Goal: Information Seeking & Learning: Learn about a topic

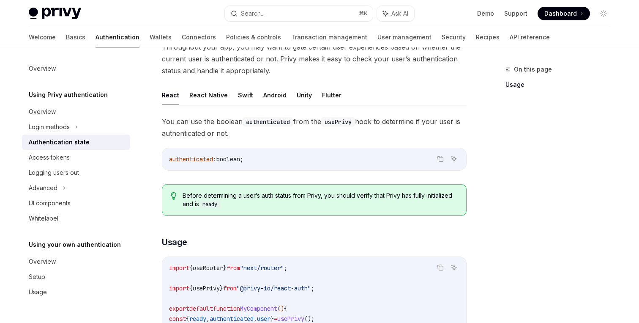
scroll to position [59, 0]
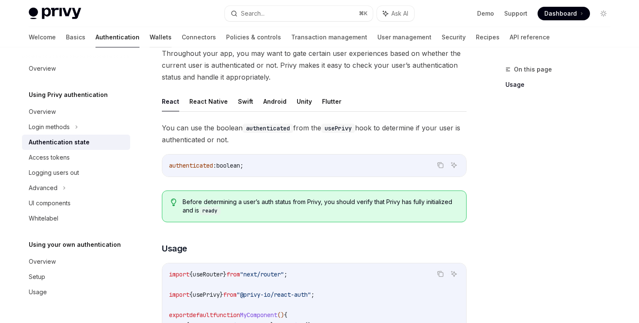
click at [150, 37] on link "Wallets" at bounding box center [161, 37] width 22 height 20
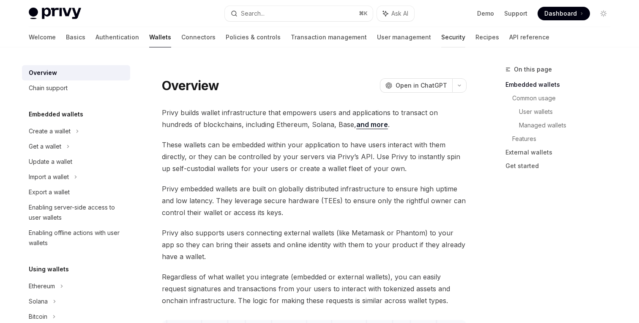
click at [441, 39] on link "Security" at bounding box center [453, 37] width 24 height 20
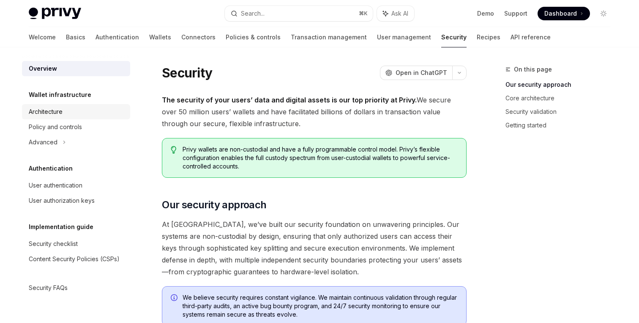
click at [59, 113] on div "Architecture" at bounding box center [46, 112] width 34 height 10
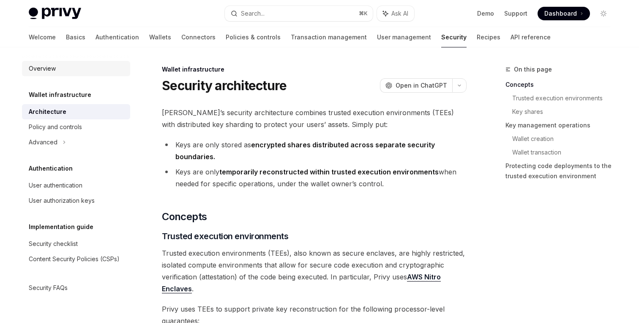
click at [73, 66] on div "Overview" at bounding box center [77, 68] width 96 height 10
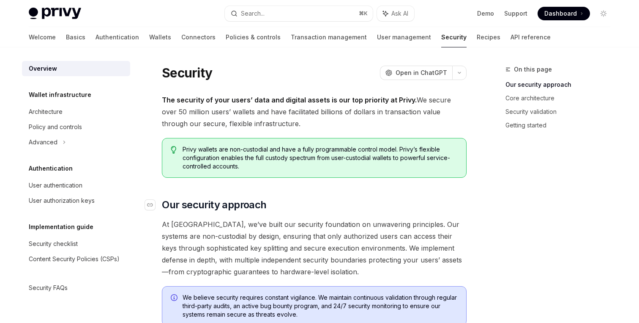
click at [388, 200] on h2 "​ Our security approach" at bounding box center [314, 205] width 305 height 14
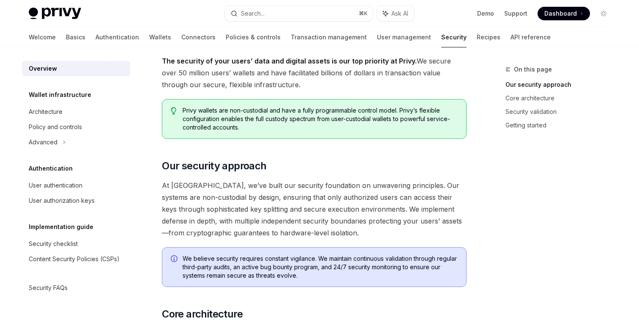
scroll to position [37, 0]
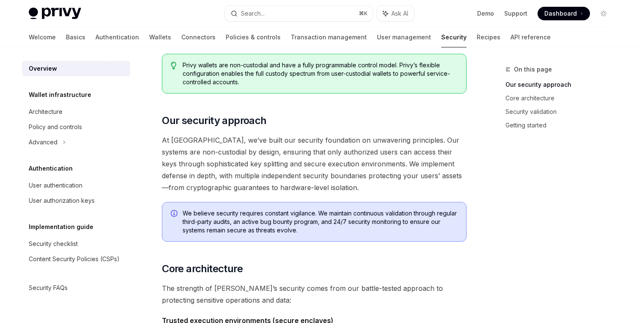
scroll to position [85, 0]
click at [498, 170] on div "On this page Our security approach Core architecture Security validation Gettin…" at bounding box center [553, 193] width 129 height 258
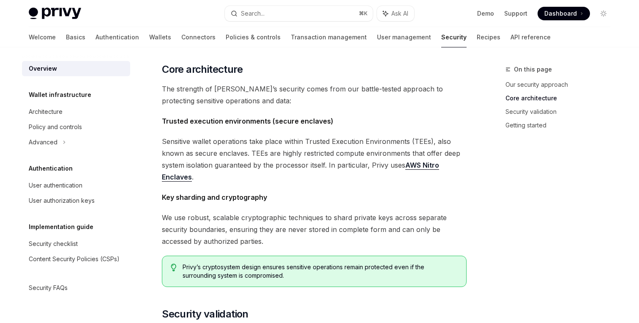
scroll to position [288, 0]
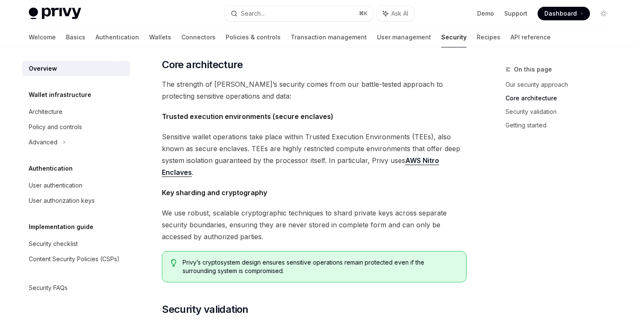
click at [497, 159] on div "On this page Our security approach Core architecture Security validation Gettin…" at bounding box center [553, 193] width 129 height 258
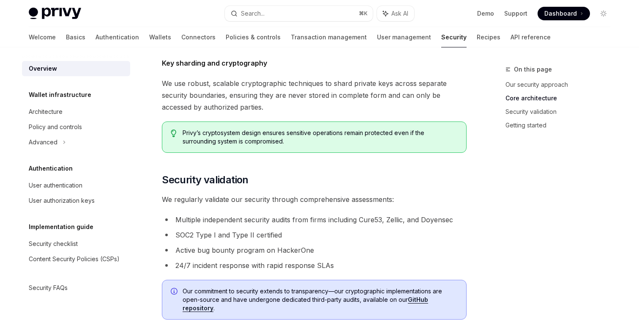
scroll to position [416, 0]
click at [494, 159] on div "On this page Our security approach Core architecture Security validation Gettin…" at bounding box center [553, 193] width 129 height 258
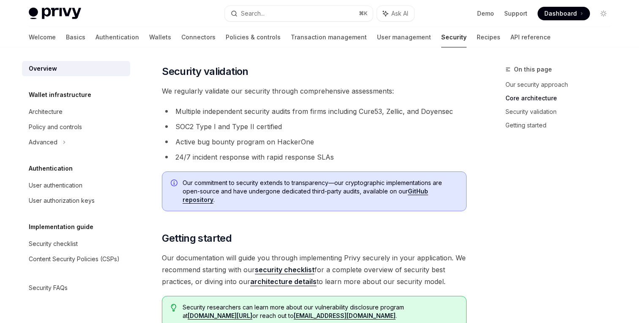
scroll to position [527, 0]
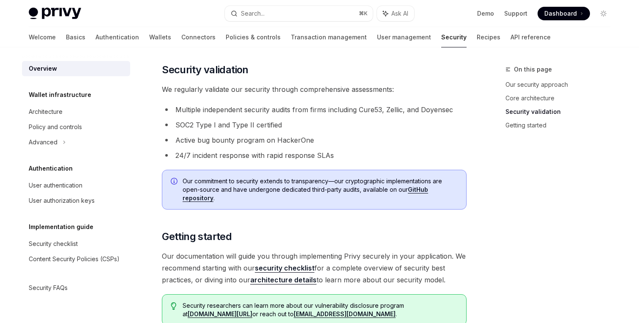
click at [491, 160] on div "On this page Our security approach Core architecture Security validation Gettin…" at bounding box center [553, 193] width 129 height 258
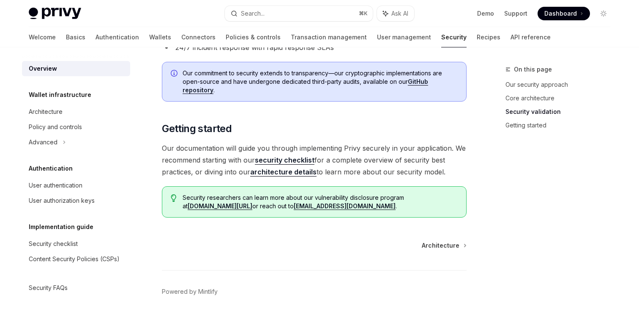
scroll to position [633, 0]
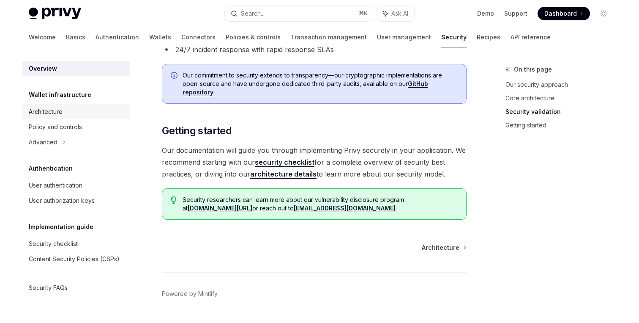
click at [55, 112] on div "Architecture" at bounding box center [46, 112] width 34 height 10
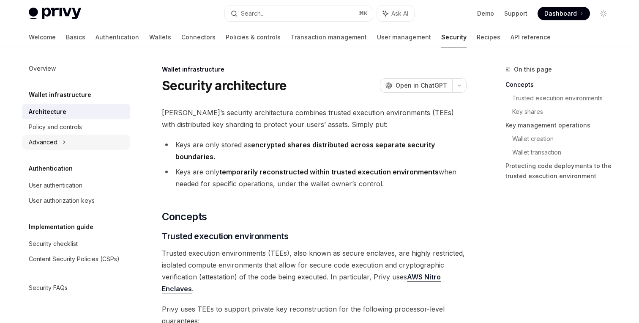
click at [54, 141] on div "Advanced" at bounding box center [43, 142] width 29 height 10
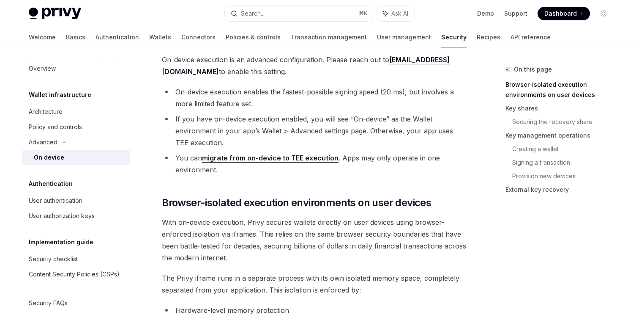
scroll to position [202, 0]
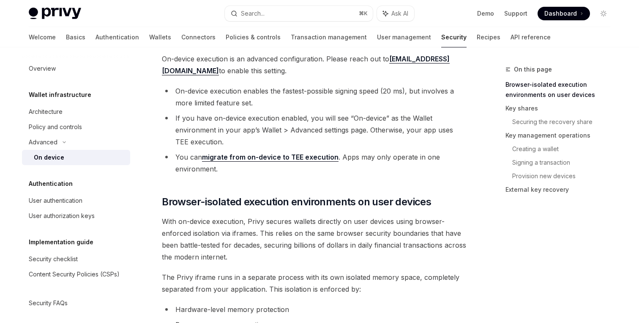
click at [314, 156] on link "migrate from on-device to TEE execution" at bounding box center [270, 157] width 137 height 9
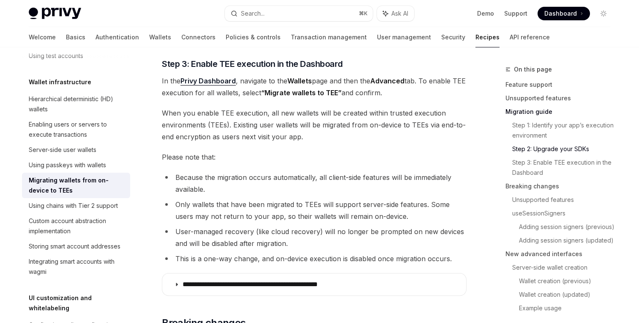
scroll to position [878, 0]
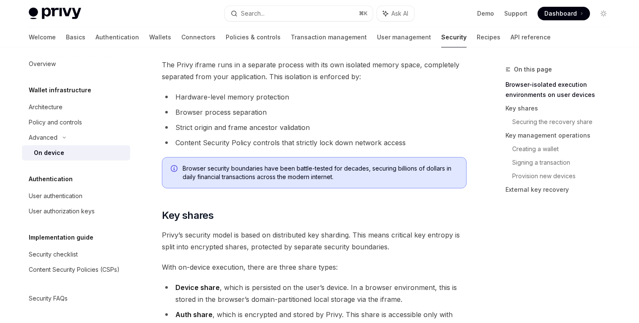
scroll to position [415, 0]
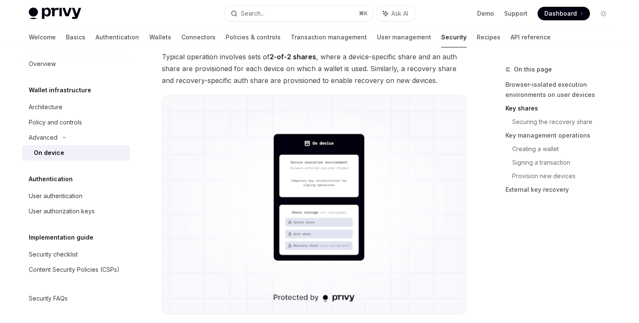
scroll to position [775, 0]
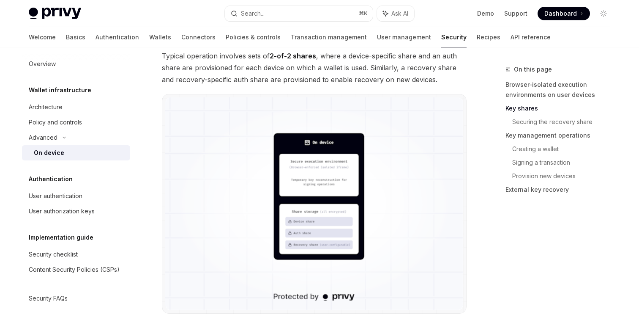
click at [324, 201] on img at bounding box center [314, 203] width 298 height 213
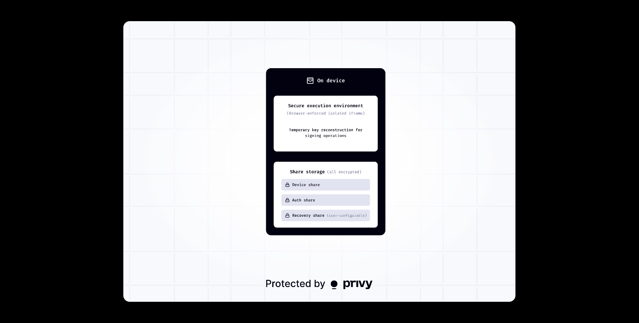
click at [459, 144] on img at bounding box center [319, 161] width 392 height 280
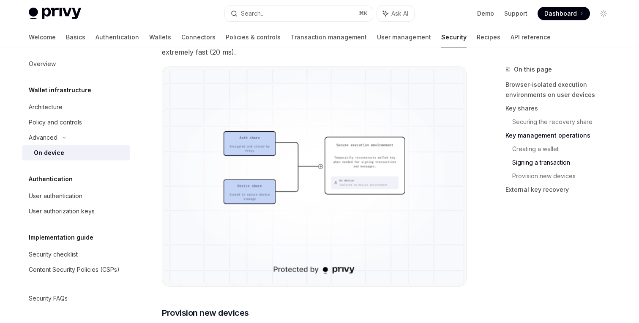
scroll to position [1660, 0]
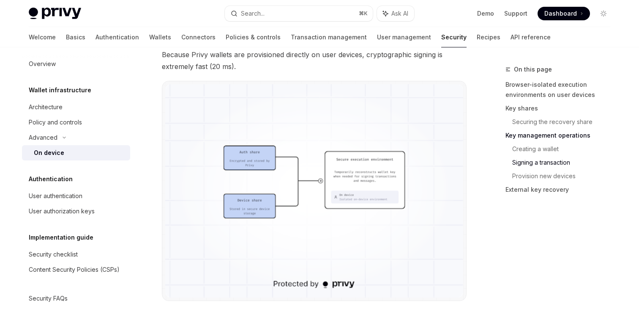
click at [379, 175] on img at bounding box center [314, 190] width 298 height 213
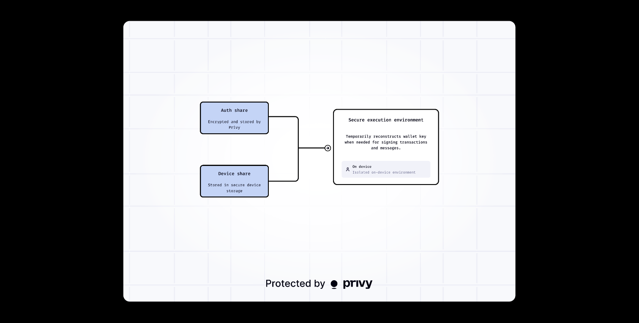
click at [539, 176] on div at bounding box center [319, 161] width 639 height 323
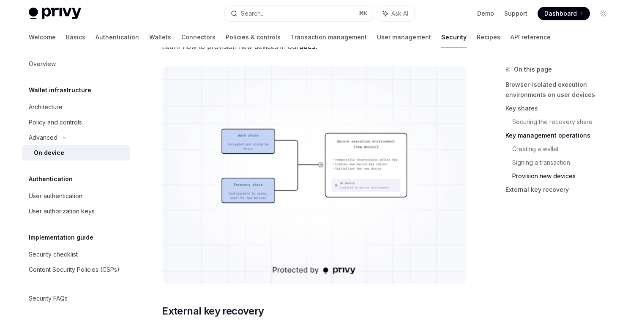
scroll to position [2126, 0]
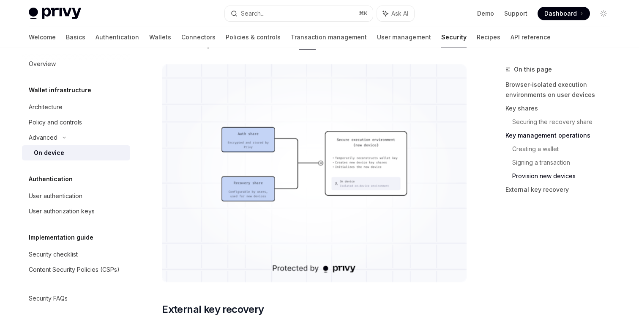
click at [415, 199] on img at bounding box center [314, 173] width 305 height 218
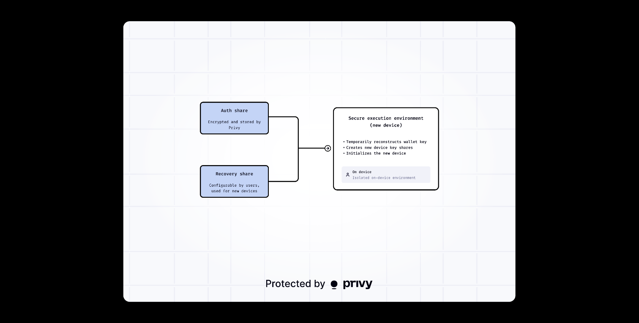
click at [566, 111] on div at bounding box center [319, 161] width 639 height 323
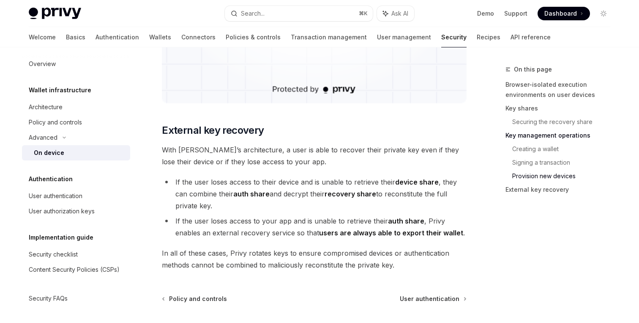
scroll to position [2304, 0]
click at [120, 271] on div "Content Security Policies (CSPs)" at bounding box center [74, 269] width 91 height 10
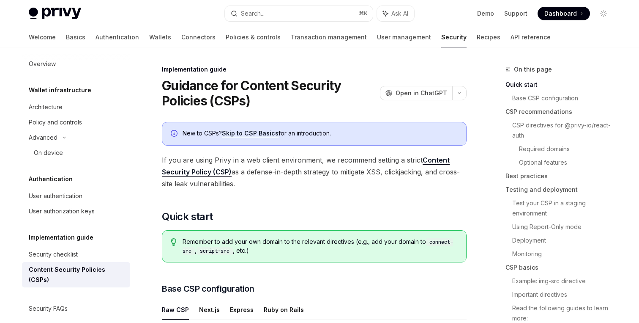
click at [263, 133] on link "Skip to CSP Basics" at bounding box center [250, 133] width 57 height 8
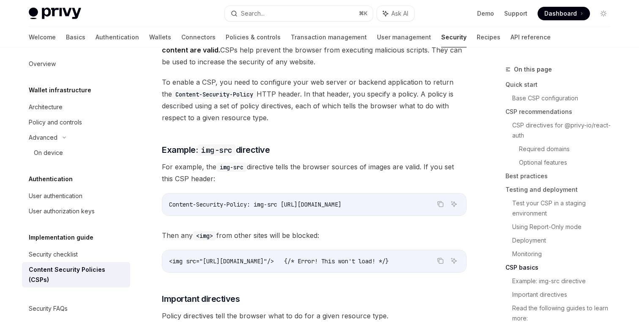
scroll to position [1868, 0]
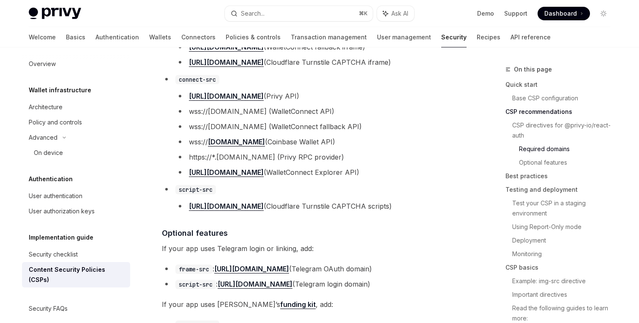
scroll to position [739, 0]
click at [439, 93] on li "[URL][DOMAIN_NAME] (Privy API)" at bounding box center [320, 96] width 291 height 12
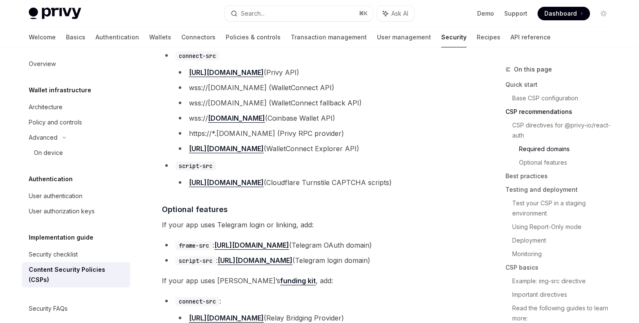
scroll to position [767, 0]
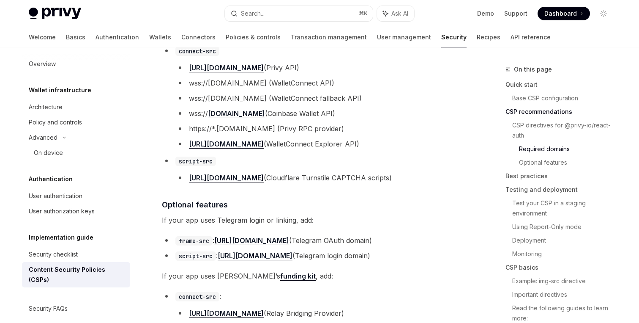
click at [428, 98] on li "wss://[DOMAIN_NAME] (WalletConnect fallback API)" at bounding box center [320, 98] width 291 height 12
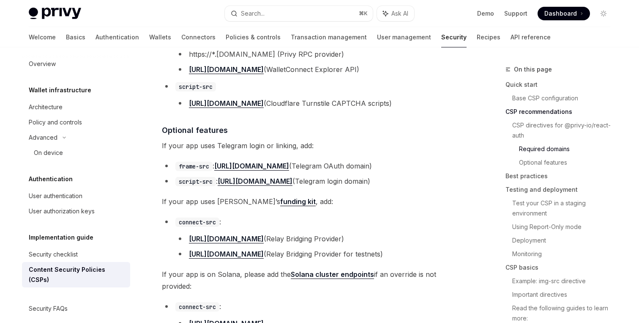
scroll to position [844, 0]
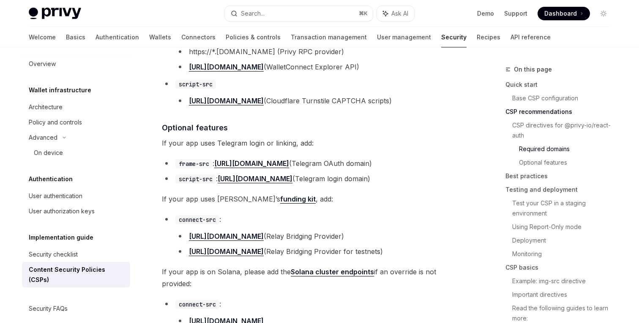
click at [429, 144] on span "If your app uses Telegram login or linking, add:" at bounding box center [314, 143] width 305 height 12
click at [78, 251] on div "Security checklist" at bounding box center [53, 254] width 49 height 10
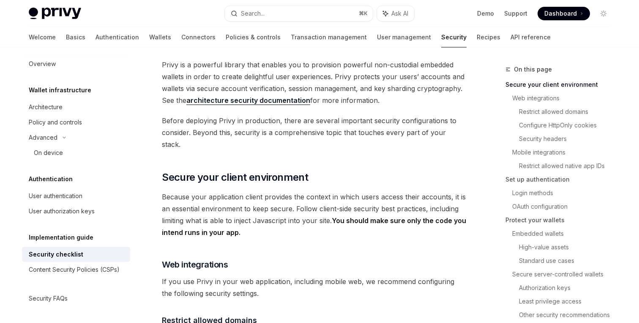
scroll to position [49, 0]
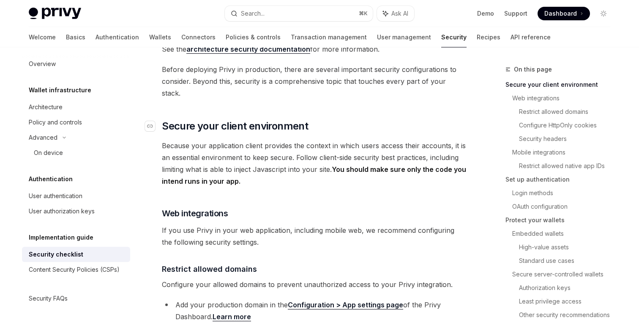
scroll to position [107, 0]
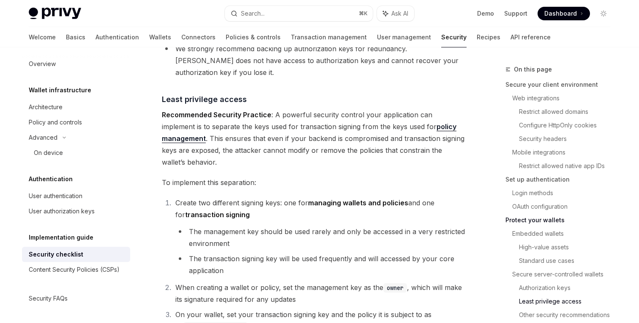
scroll to position [1610, 0]
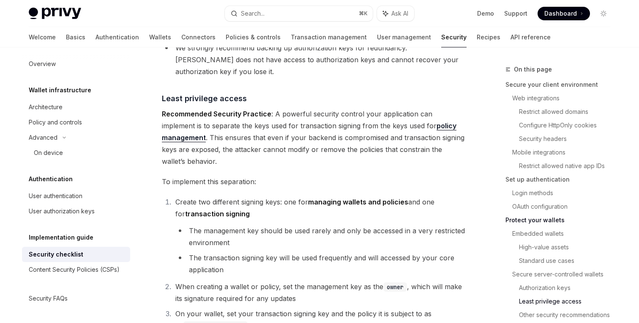
click at [490, 152] on div "On this page Secure your client environment Web integrations Restrict allowed d…" at bounding box center [553, 193] width 129 height 258
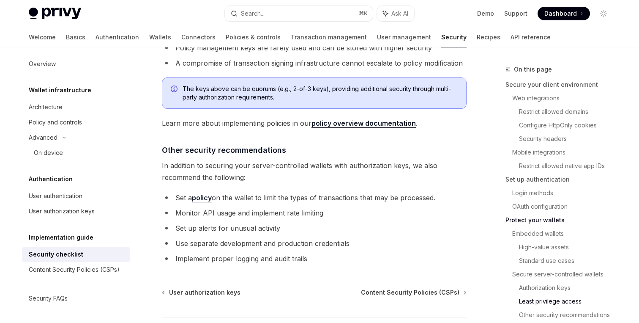
scroll to position [1975, 0]
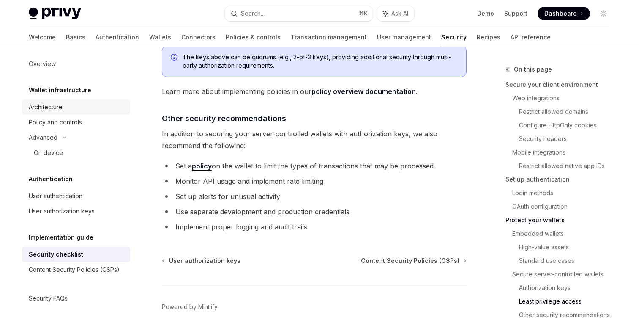
click at [60, 105] on div "Architecture" at bounding box center [46, 107] width 34 height 10
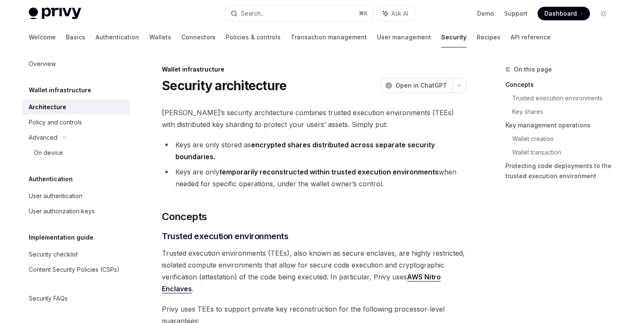
click at [441, 40] on link "Security" at bounding box center [453, 37] width 25 height 20
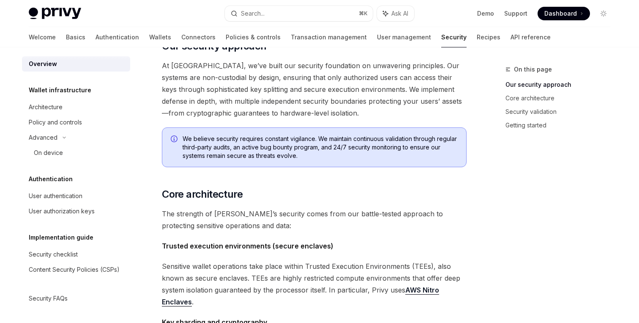
scroll to position [169, 0]
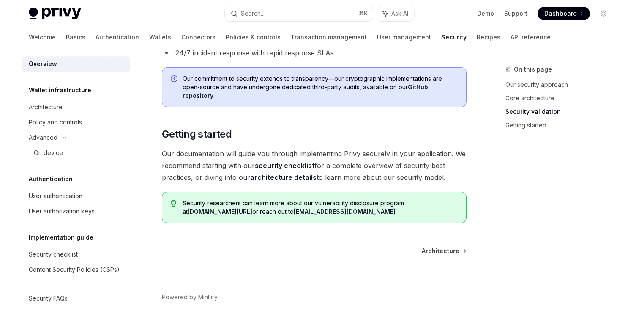
scroll to position [655, 0]
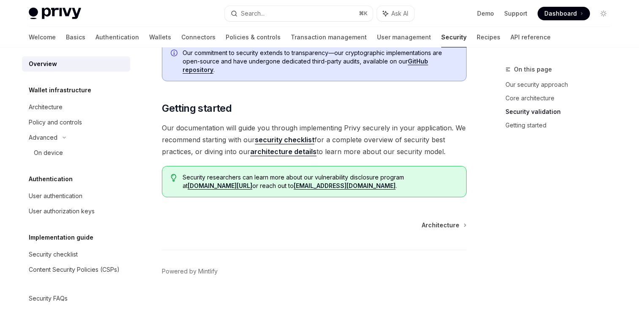
click at [293, 153] on link "architecture details" at bounding box center [283, 151] width 66 height 9
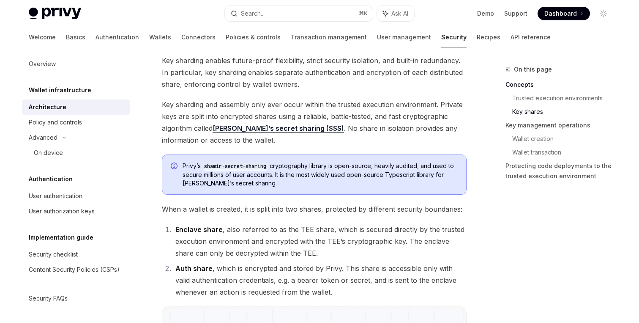
scroll to position [437, 0]
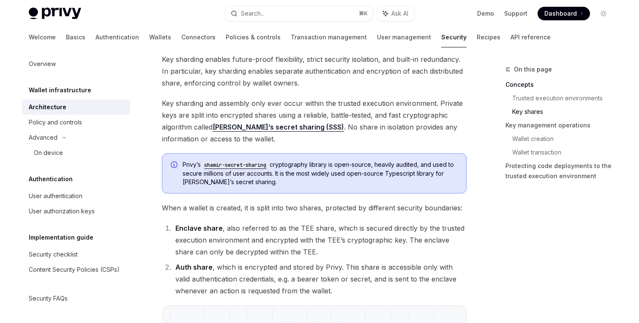
click at [247, 162] on code "shamir-secret-sharing" at bounding box center [235, 165] width 69 height 8
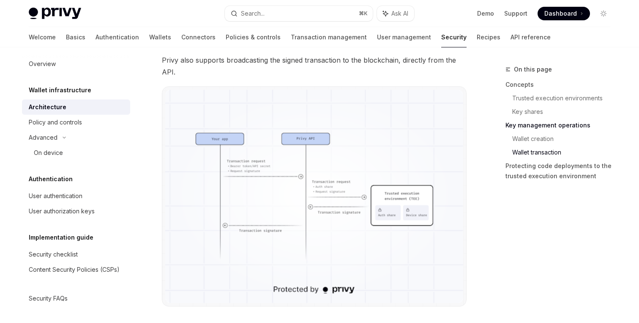
scroll to position [1541, 0]
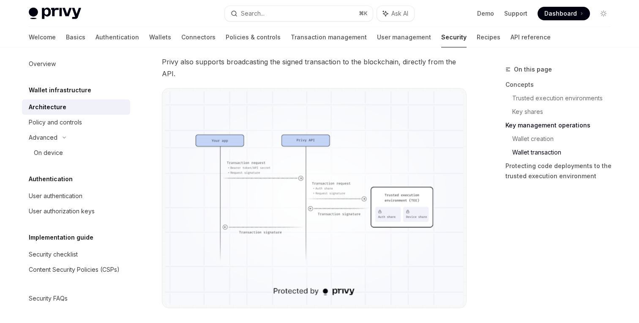
click at [349, 165] on img at bounding box center [314, 197] width 298 height 213
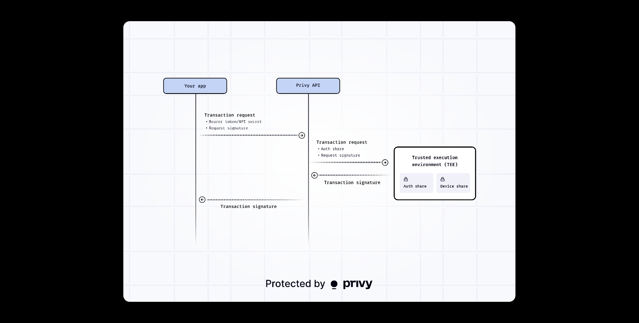
click at [575, 123] on div at bounding box center [319, 161] width 639 height 323
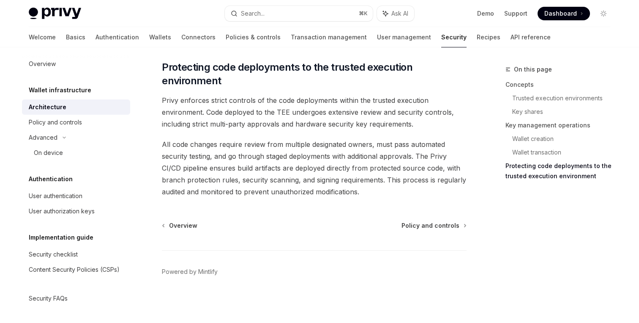
scroll to position [1809, 0]
click at [96, 122] on div "Policy and controls" at bounding box center [77, 122] width 96 height 10
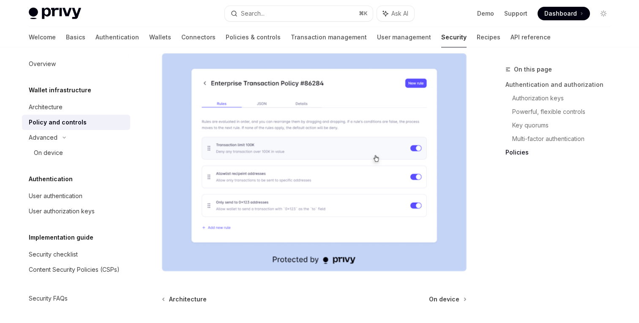
scroll to position [1109, 0]
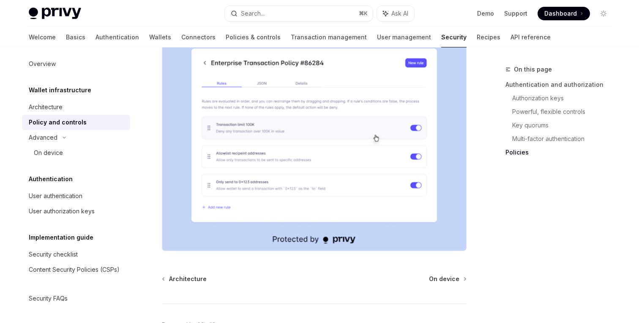
click at [343, 131] on img at bounding box center [314, 142] width 305 height 218
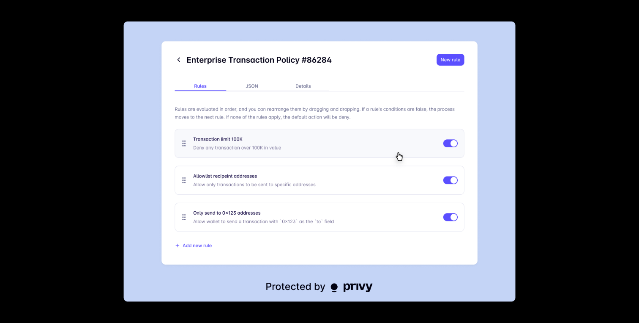
click at [577, 167] on div at bounding box center [319, 161] width 639 height 323
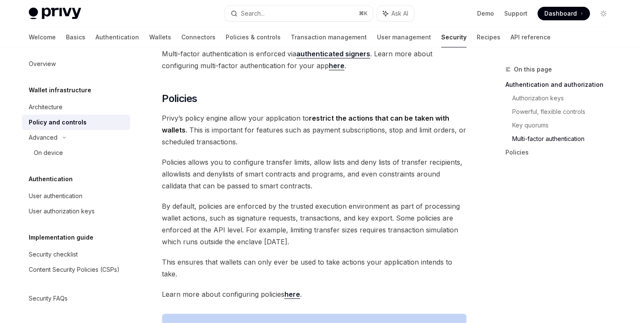
scroll to position [829, 0]
click at [71, 142] on div "Advanced" at bounding box center [76, 137] width 108 height 15
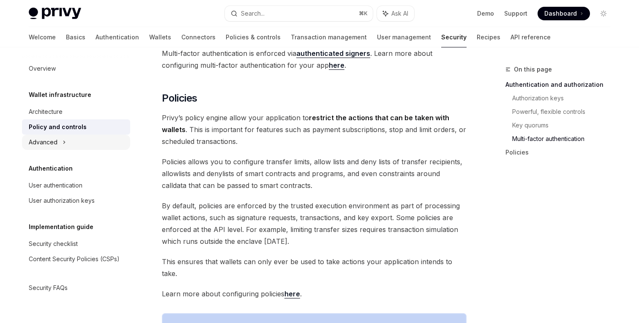
click at [71, 142] on div "Advanced" at bounding box center [76, 141] width 108 height 15
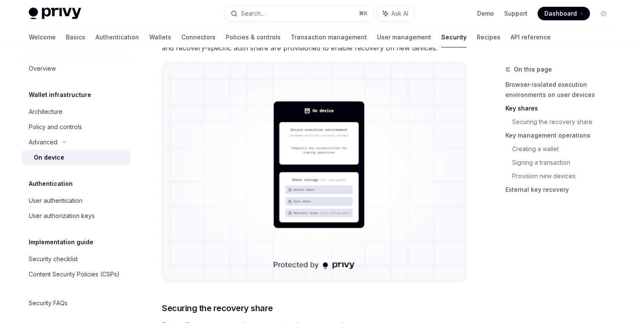
scroll to position [809, 0]
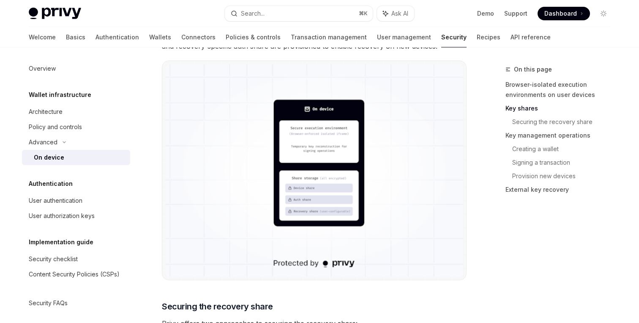
click at [328, 194] on img at bounding box center [314, 170] width 298 height 213
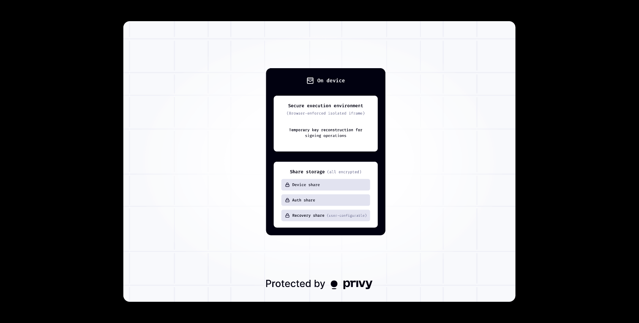
click at [585, 60] on div at bounding box center [319, 161] width 639 height 323
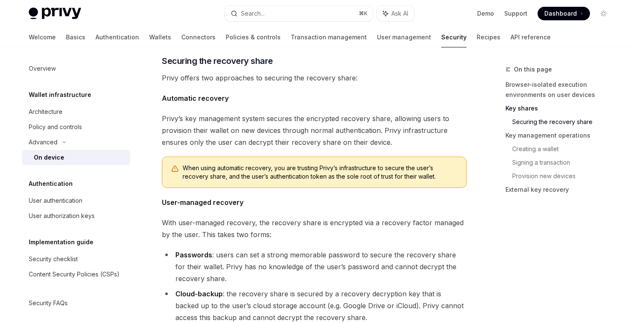
scroll to position [1054, 0]
click at [494, 178] on div "On this page Browser-isolated execution environments on user devices Key shares…" at bounding box center [553, 133] width 129 height 139
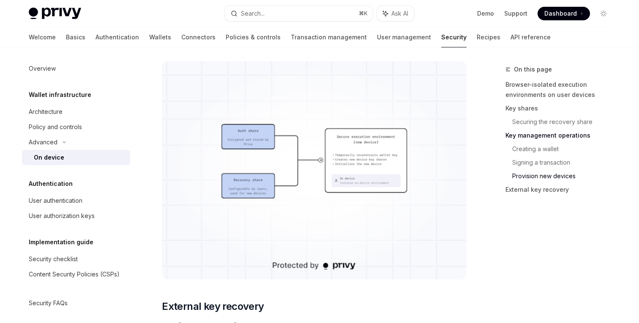
scroll to position [2129, 0]
click at [380, 187] on img at bounding box center [314, 170] width 305 height 218
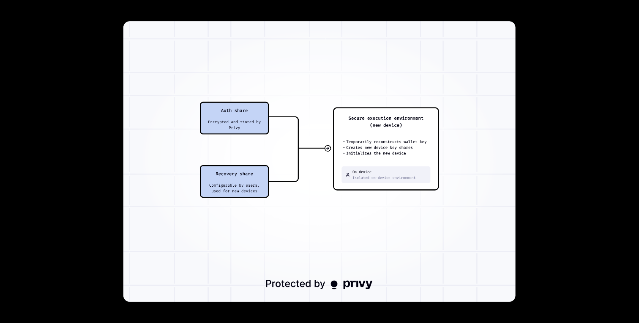
click at [594, 189] on div at bounding box center [319, 161] width 639 height 323
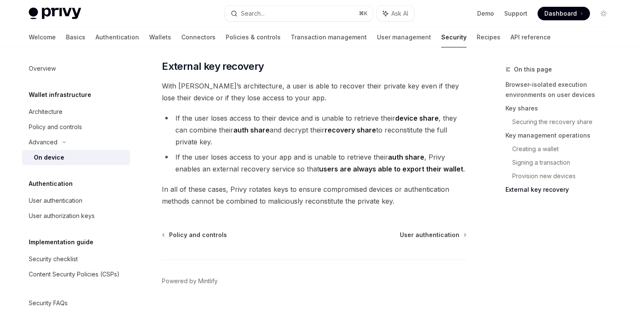
click at [562, 186] on link "External key recovery" at bounding box center [562, 190] width 112 height 14
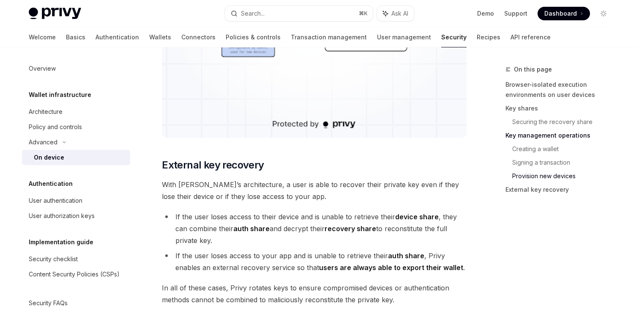
scroll to position [2265, 0]
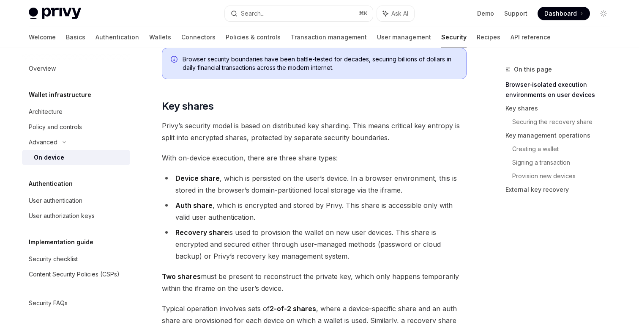
scroll to position [522, 0]
click at [61, 199] on div "User authentication" at bounding box center [56, 200] width 54 height 10
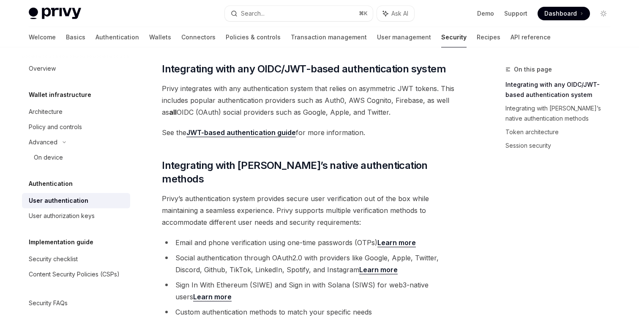
scroll to position [136, 0]
click at [494, 176] on div "On this page Integrating with any OIDC/JWT-based authentication system Integrat…" at bounding box center [553, 193] width 129 height 258
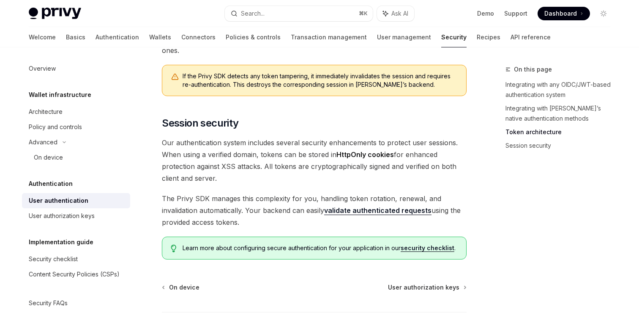
scroll to position [688, 0]
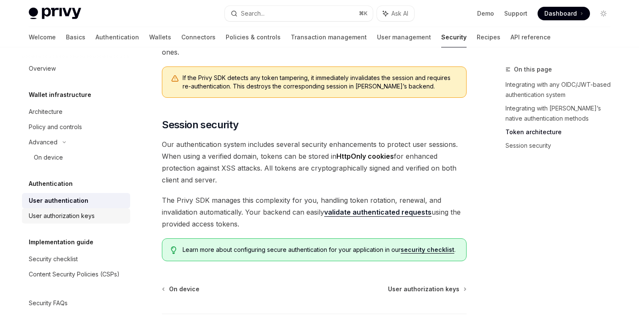
click at [65, 211] on div "User authorization keys" at bounding box center [62, 216] width 66 height 10
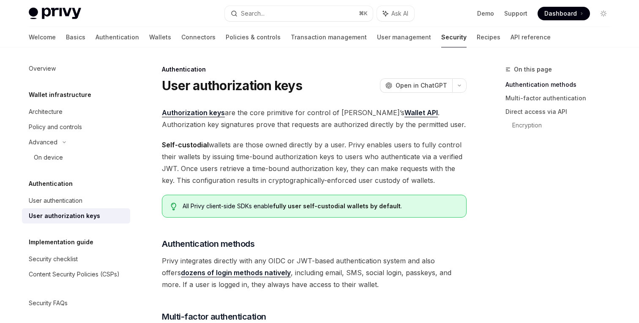
click at [175, 115] on link "Authorization keys" at bounding box center [193, 112] width 63 height 9
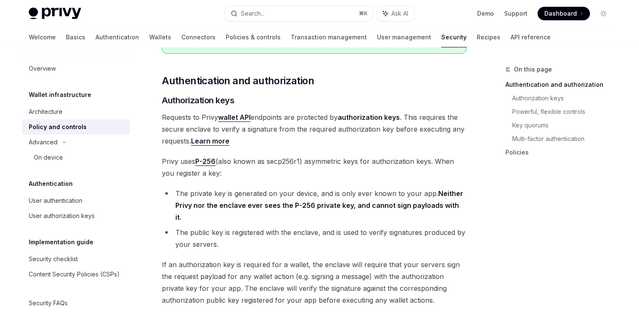
scroll to position [145, 0]
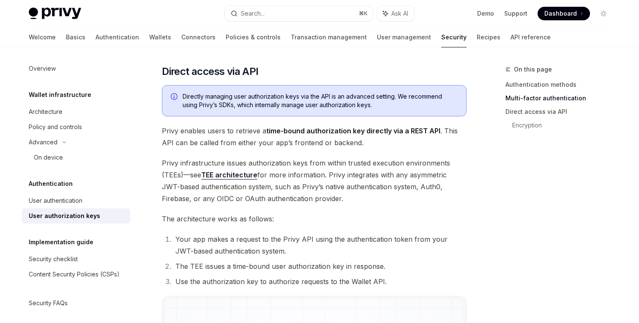
scroll to position [408, 0]
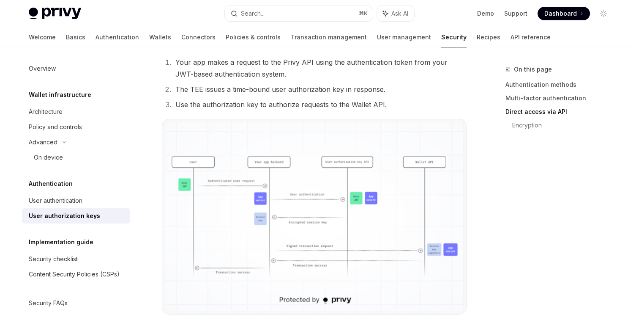
click at [300, 146] on img at bounding box center [314, 216] width 298 height 189
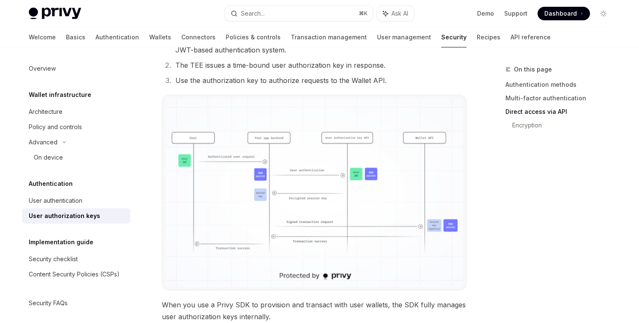
scroll to position [618, 0]
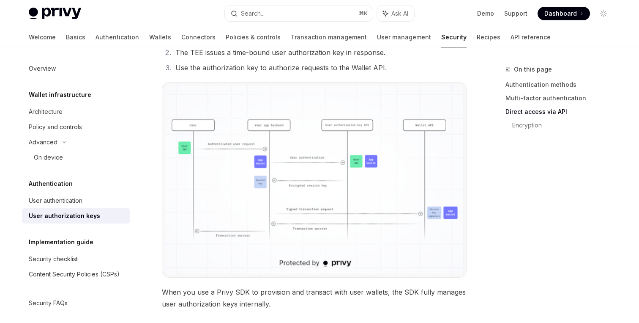
click at [414, 153] on img at bounding box center [314, 179] width 298 height 189
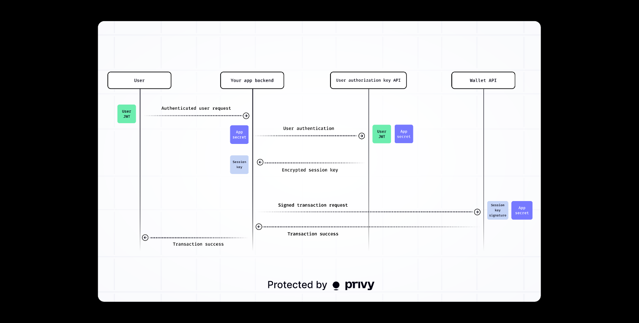
click at [568, 121] on div at bounding box center [319, 161] width 639 height 323
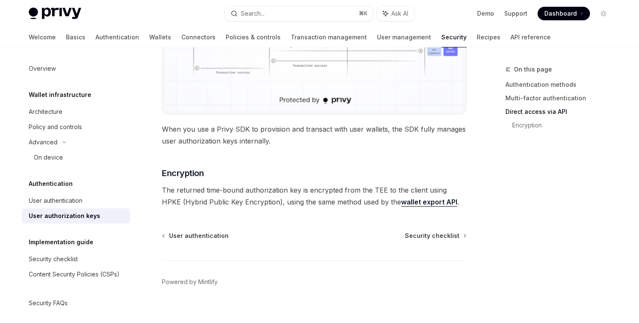
scroll to position [791, 0]
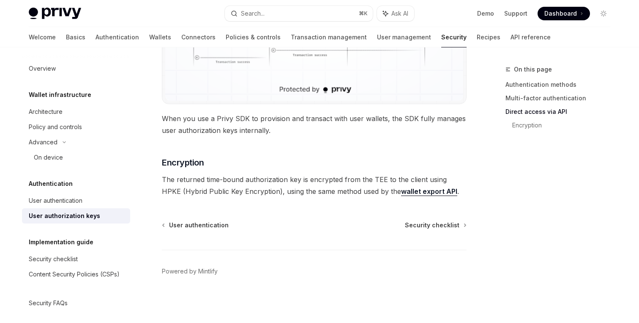
click at [411, 191] on link "wallet export API" at bounding box center [429, 191] width 56 height 9
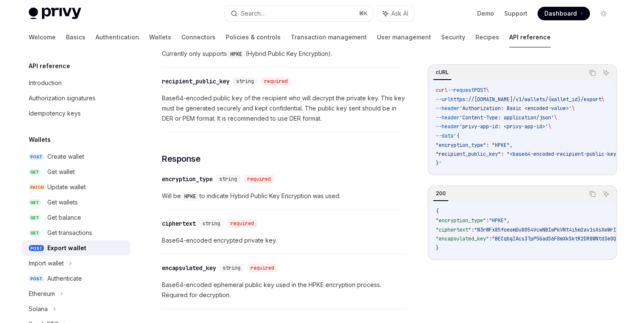
scroll to position [480, 0]
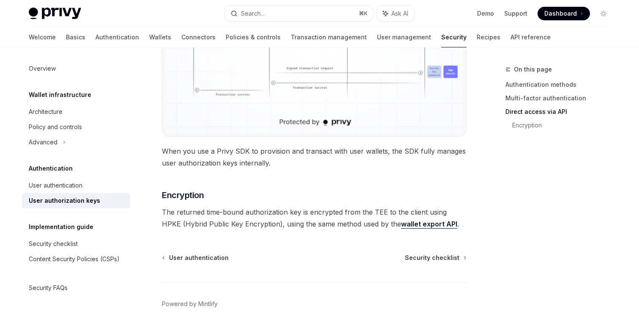
scroll to position [791, 0]
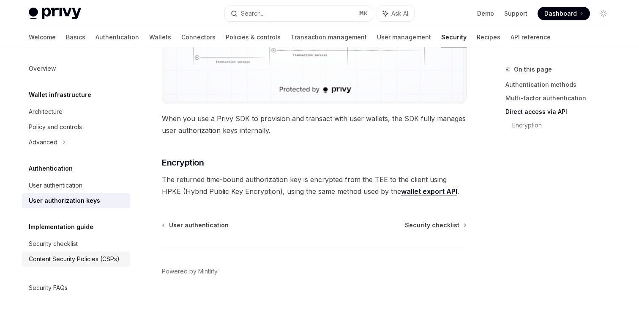
click at [77, 265] on link "Content Security Policies (CSPs)" at bounding box center [76, 258] width 108 height 15
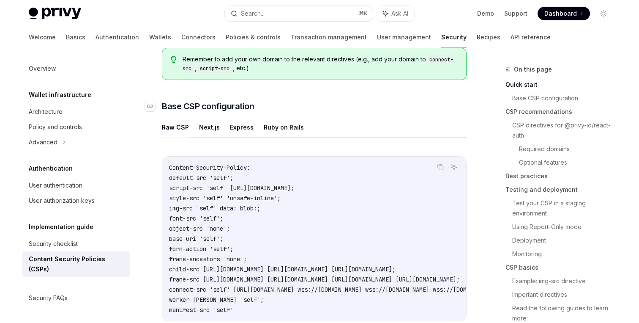
scroll to position [184, 0]
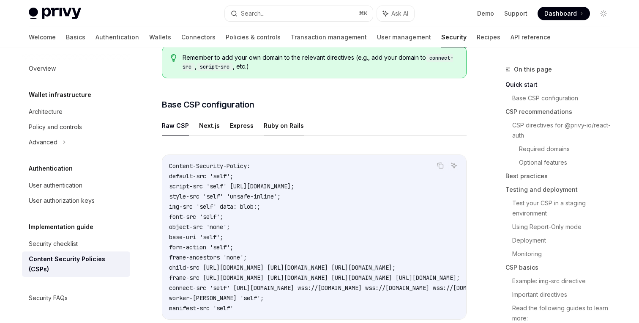
click at [289, 124] on button "Ruby on Rails" at bounding box center [284, 125] width 40 height 20
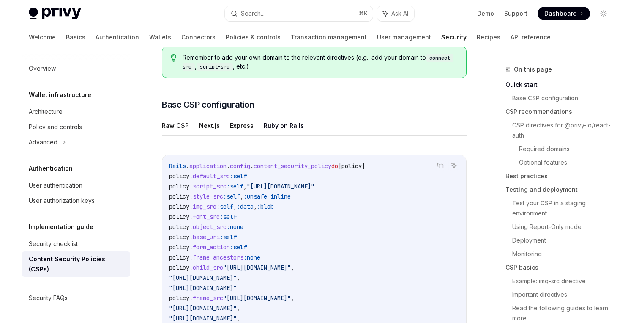
click at [246, 120] on button "Express" at bounding box center [242, 125] width 24 height 20
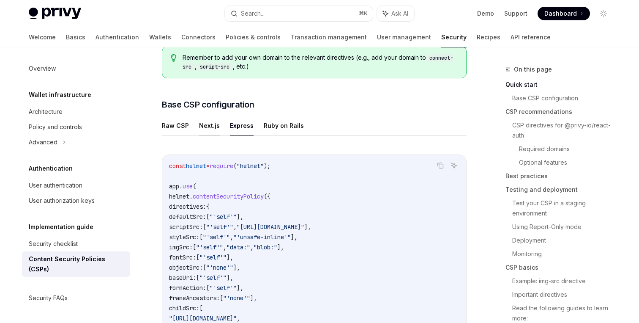
click at [205, 126] on button "Next.js" at bounding box center [209, 125] width 21 height 20
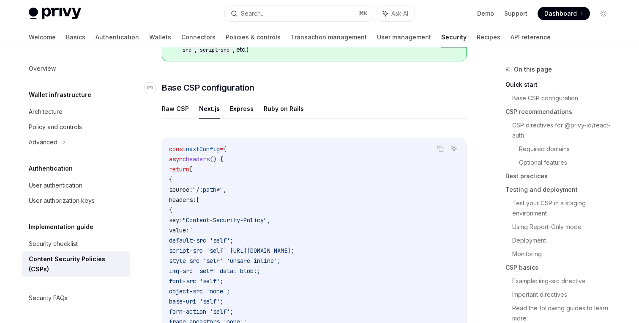
scroll to position [202, 0]
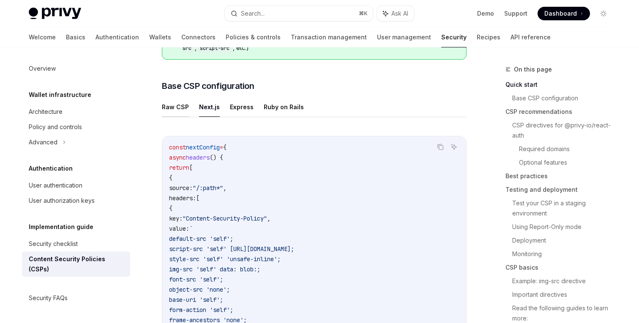
click at [184, 104] on button "Raw CSP" at bounding box center [175, 107] width 27 height 20
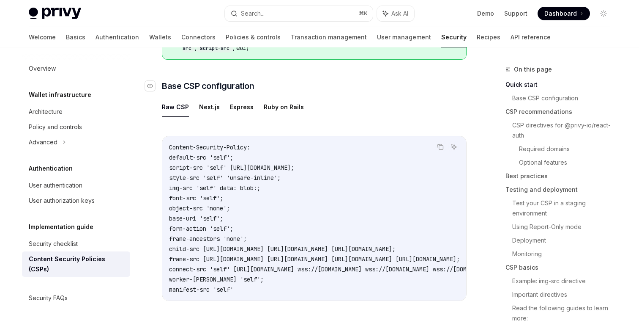
click at [341, 90] on h3 "​ Base CSP configuration" at bounding box center [314, 86] width 305 height 12
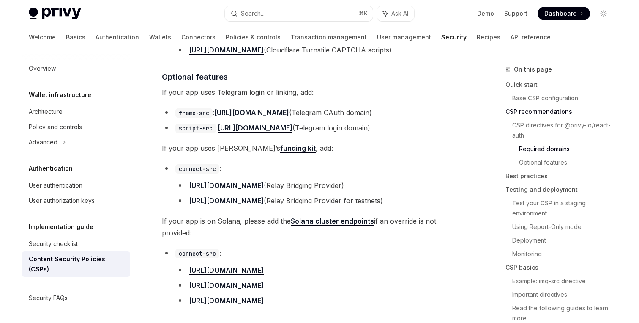
scroll to position [894, 0]
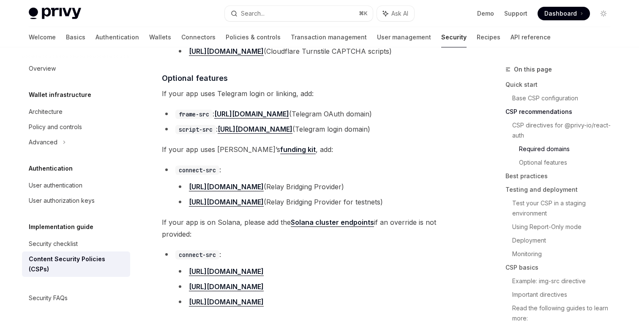
click at [460, 129] on li "script-src : [URL][DOMAIN_NAME] (Telegram login domain)" at bounding box center [314, 129] width 305 height 12
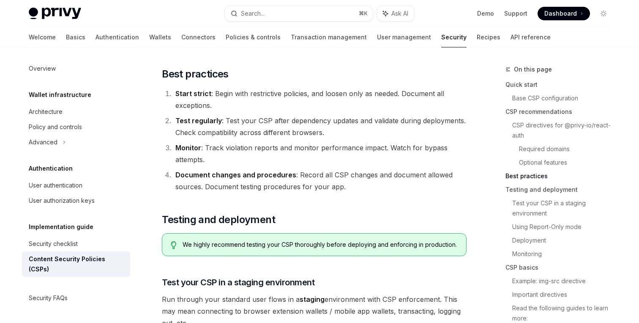
scroll to position [1154, 0]
click at [474, 128] on div "On this page Quick start Base CSP configuration CSP recommendations CSP directi…" at bounding box center [319, 111] width 595 height 2437
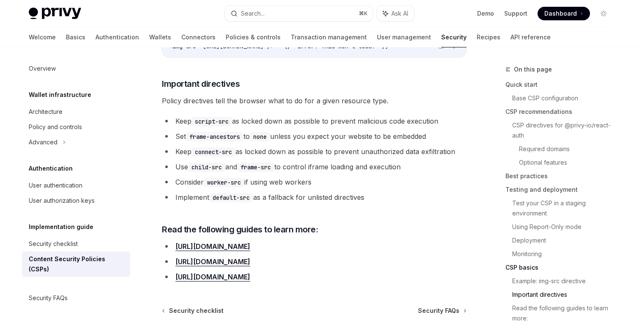
scroll to position [2077, 0]
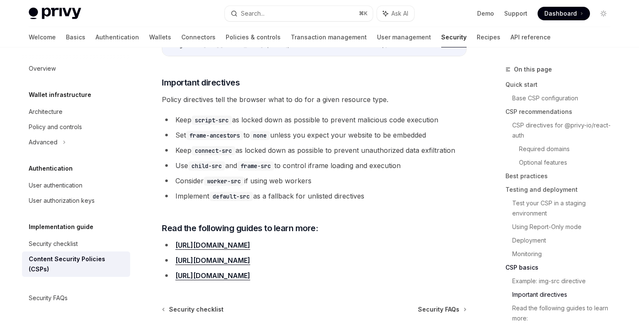
click at [88, 246] on div "Security checklist" at bounding box center [77, 243] width 96 height 10
type textarea "*"
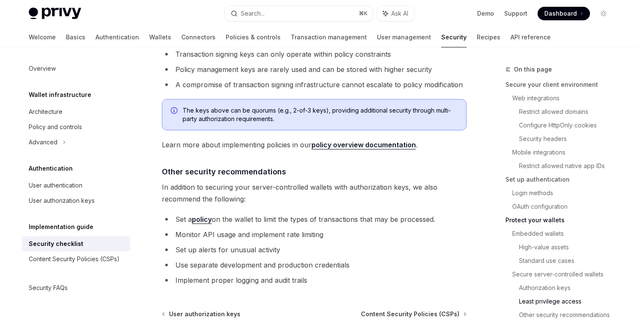
scroll to position [1922, 0]
